Goal: Check status

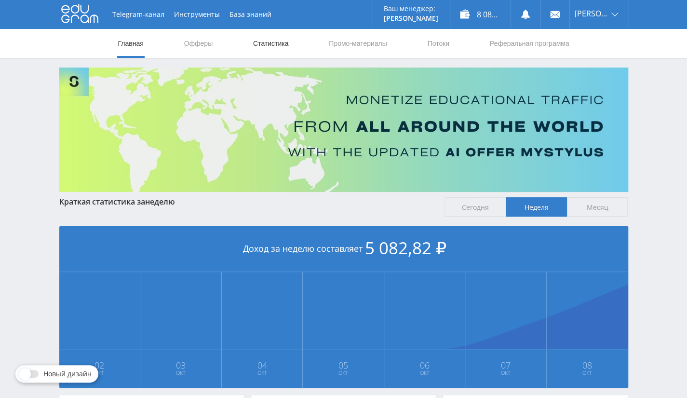
click at [278, 44] on link "Статистика" at bounding box center [271, 43] width 38 height 29
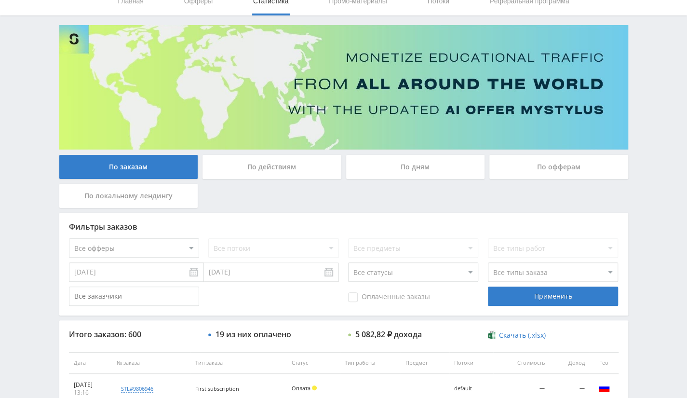
scroll to position [96, 0]
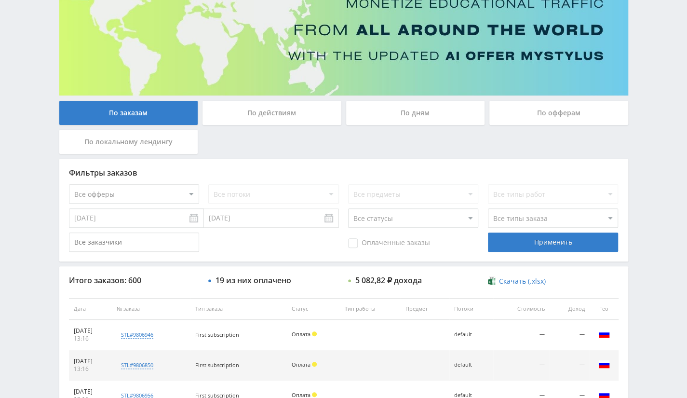
click at [541, 113] on div "По офферам" at bounding box center [558, 113] width 139 height 24
click at [0, 0] on input "По офферам" at bounding box center [0, 0] width 0 height 0
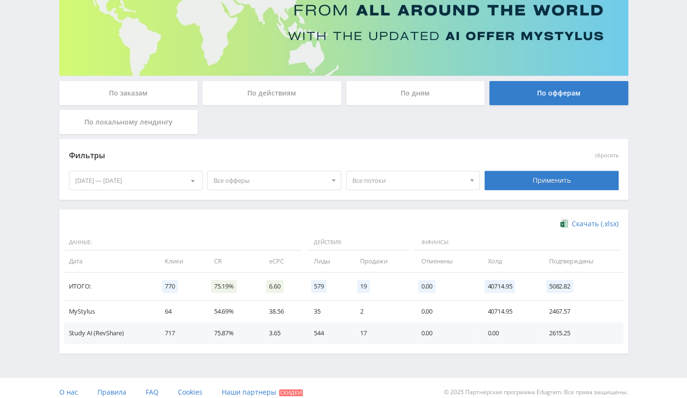
scroll to position [124, 0]
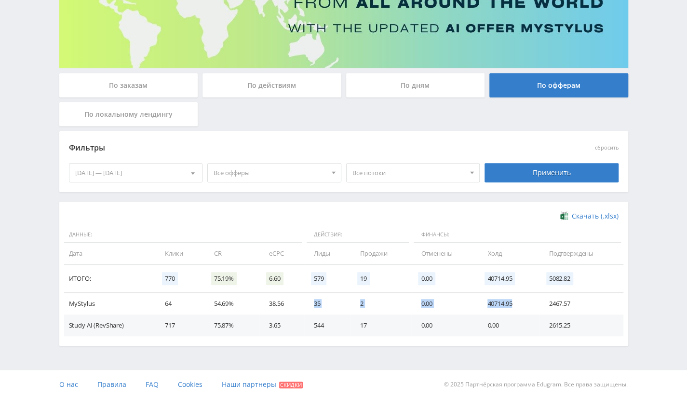
drag, startPoint x: 308, startPoint y: 299, endPoint x: 516, endPoint y: 302, distance: 207.2
click at [516, 302] on tr "MyStylus 64 54.69% 38.56 35 2 0.00 40714.95 2467.57" at bounding box center [343, 304] width 559 height 22
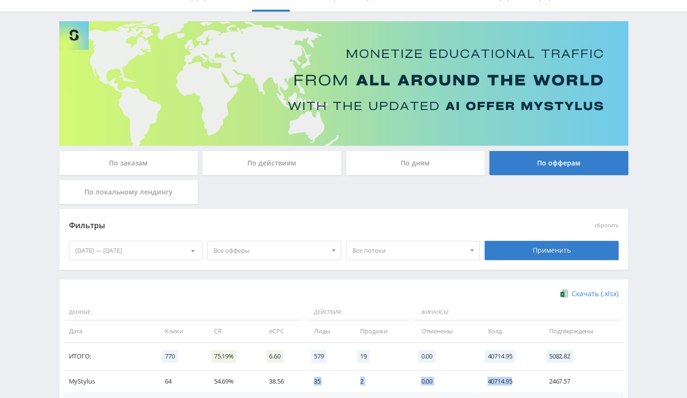
scroll to position [0, 0]
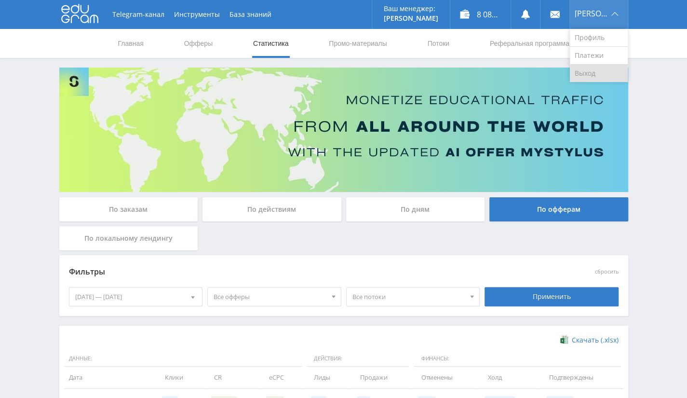
click at [600, 72] on link "Выход" at bounding box center [599, 73] width 58 height 17
